Goal: Transaction & Acquisition: Register for event/course

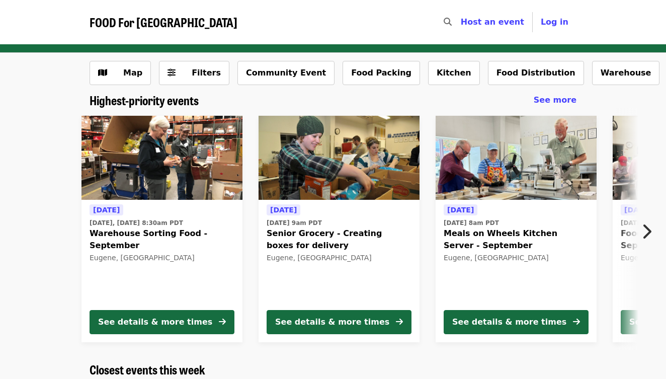
click at [648, 229] on icon "chevron-right icon" at bounding box center [646, 231] width 10 height 19
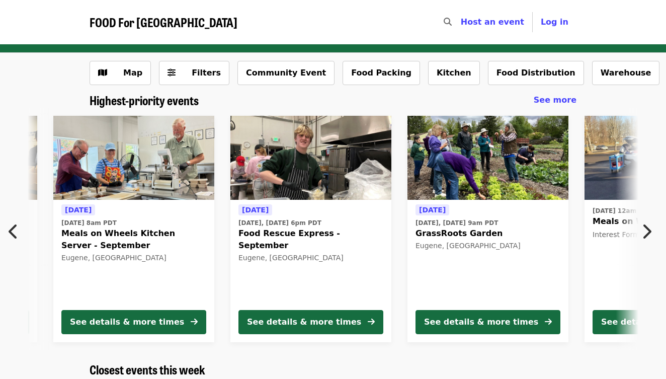
scroll to position [0, 440]
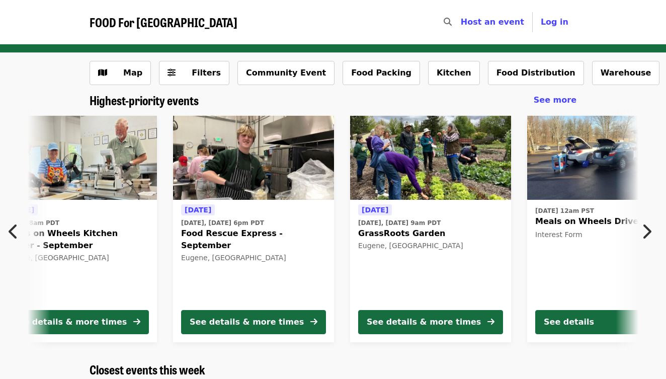
click at [648, 229] on icon "chevron-right icon" at bounding box center [646, 231] width 10 height 19
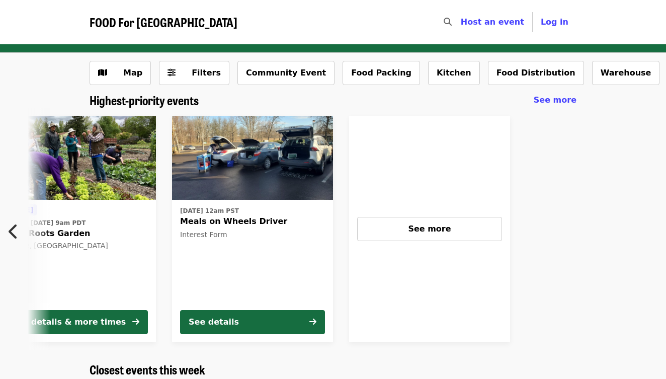
click at [173, 27] on span "FOOD For [GEOGRAPHIC_DATA]" at bounding box center [164, 22] width 148 height 18
click at [172, 19] on span "FOOD For [GEOGRAPHIC_DATA]" at bounding box center [164, 22] width 148 height 18
click at [7, 227] on button "Previous item" at bounding box center [16, 231] width 33 height 28
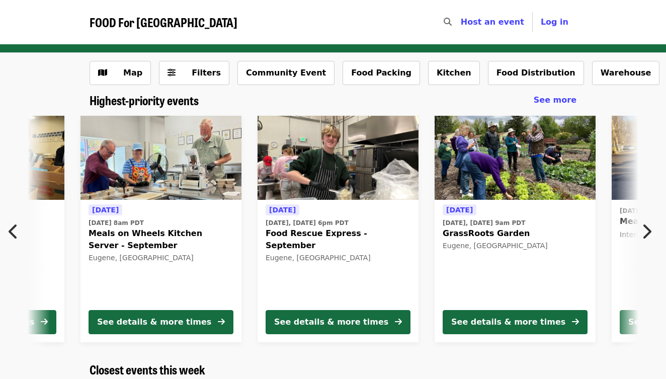
click at [7, 227] on button "Previous item" at bounding box center [16, 231] width 33 height 28
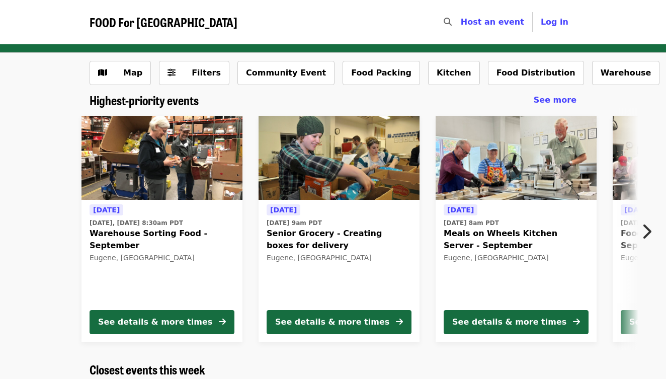
click at [647, 231] on icon "chevron-right icon" at bounding box center [646, 231] width 10 height 19
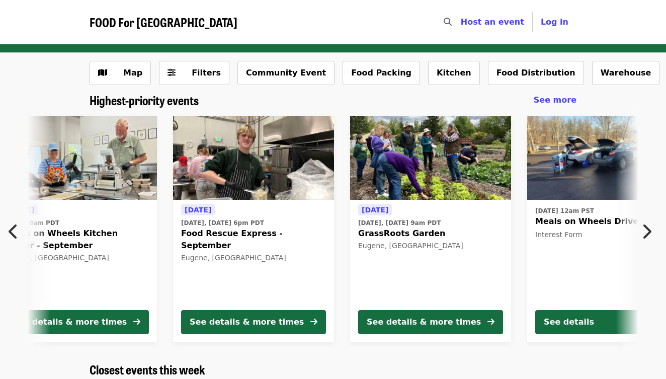
click at [646, 228] on icon "chevron-right icon" at bounding box center [646, 231] width 10 height 19
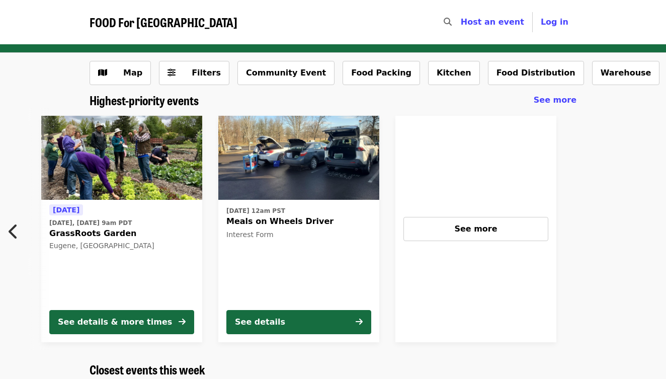
scroll to position [0, 795]
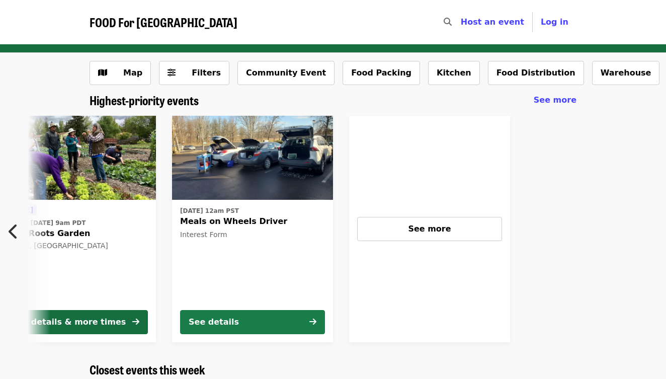
click at [301, 318] on button "See details" at bounding box center [252, 322] width 145 height 24
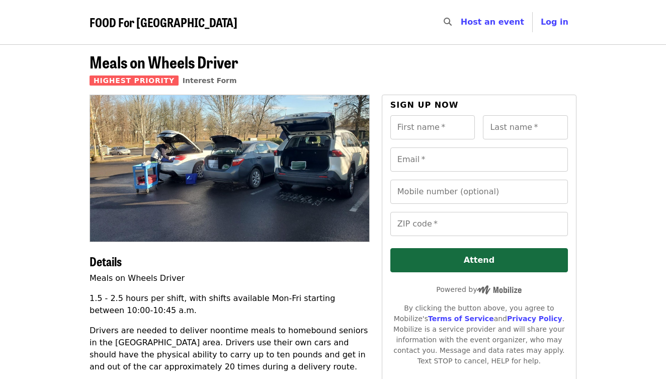
click at [186, 19] on span "FOOD For [GEOGRAPHIC_DATA]" at bounding box center [164, 22] width 148 height 18
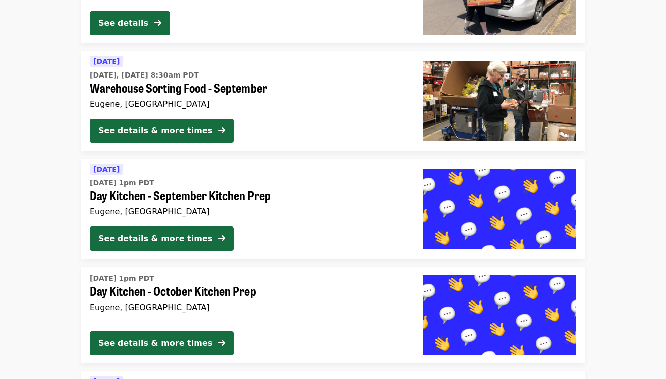
scroll to position [2169, 0]
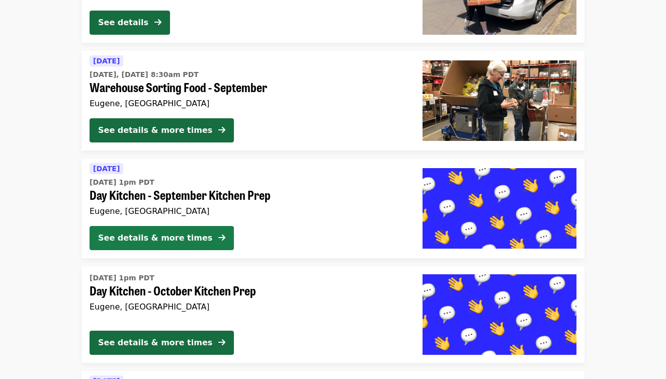
click at [149, 232] on div "See details & more times" at bounding box center [155, 238] width 114 height 12
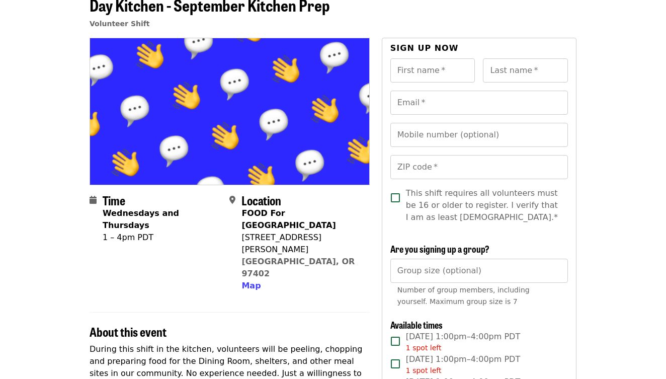
scroll to position [57, 0]
type input "****"
type input "*********"
click at [641, 194] on article "Day Kitchen - September Kitchen Prep Volunteer Shift Time Wednesdays and Thursd…" at bounding box center [333, 364] width 666 height 755
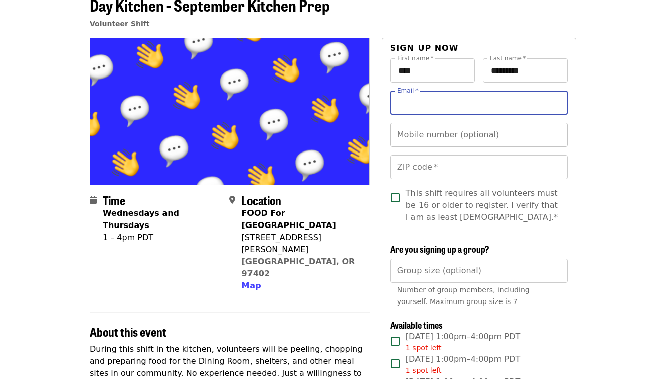
type input "**********"
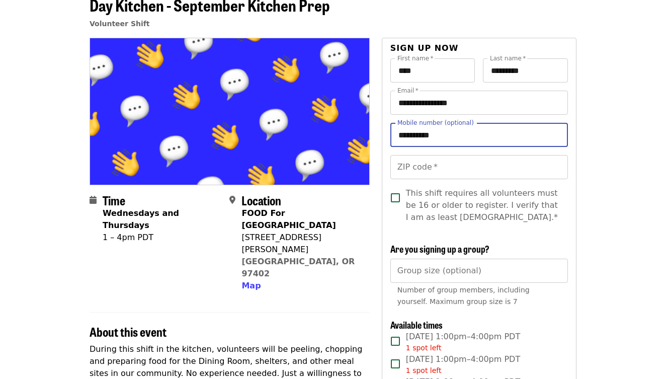
type input "**********"
click at [633, 221] on article "**********" at bounding box center [333, 364] width 666 height 755
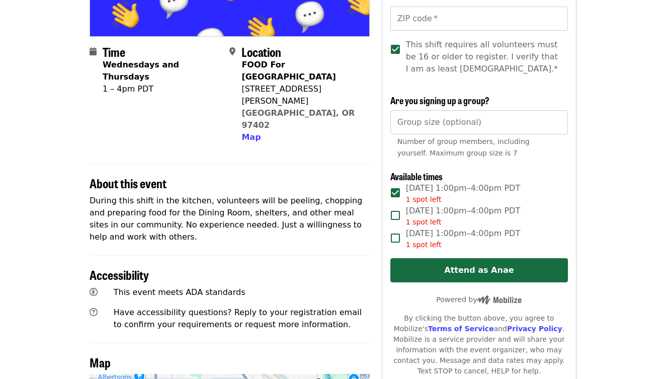
scroll to position [200, 0]
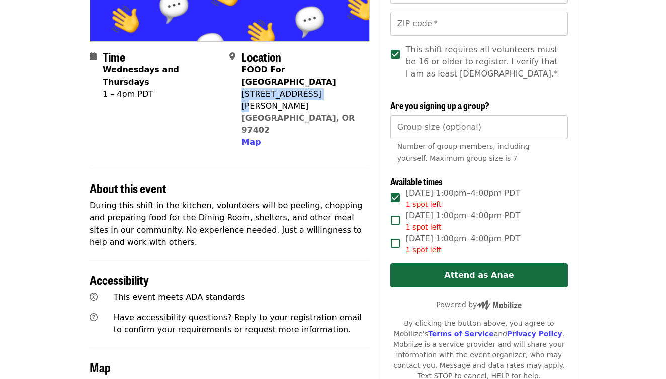
drag, startPoint x: 242, startPoint y: 82, endPoint x: 311, endPoint y: 79, distance: 68.5
click at [311, 88] on div "770 Bailey Hill Rd" at bounding box center [301, 100] width 120 height 24
copy div "770 Bailey Hill Rd"
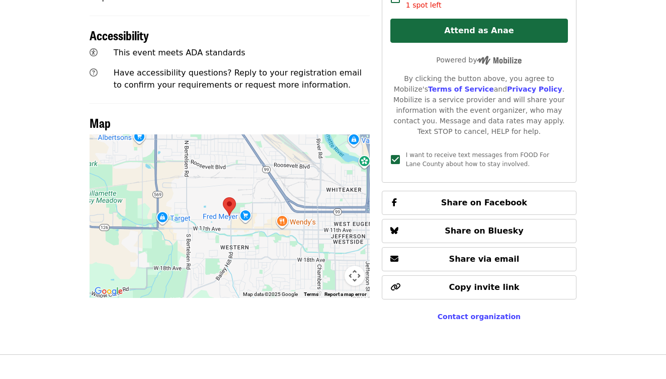
scroll to position [456, 0]
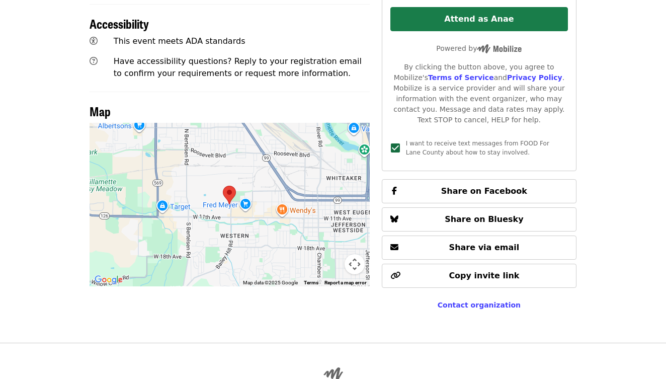
click at [476, 18] on button "Attend as Anae" at bounding box center [479, 19] width 178 height 24
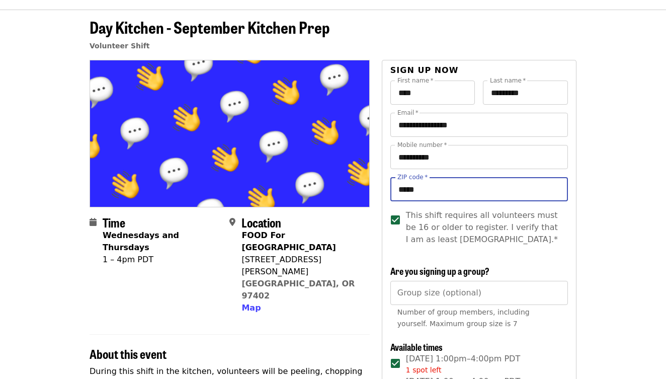
type input "*****"
click at [351, 247] on div "Location FOOD For Lane County 770 Bailey Hill Rd Eugene, OR 97402 Map" at bounding box center [295, 264] width 132 height 99
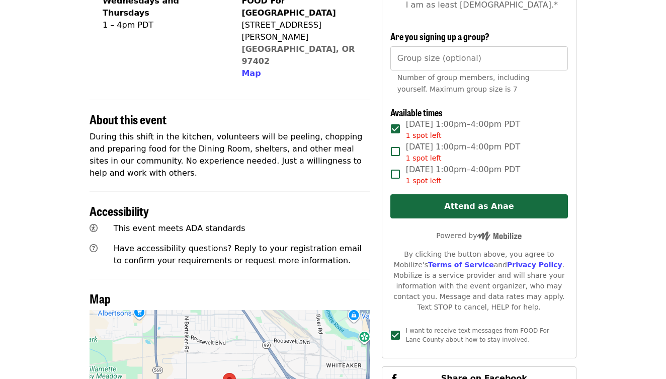
scroll to position [271, 0]
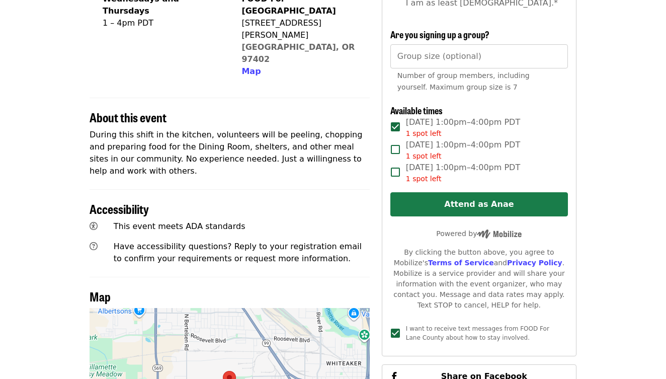
click at [475, 205] on button "Attend as Anae" at bounding box center [479, 204] width 178 height 24
